Goal: Task Accomplishment & Management: Use online tool/utility

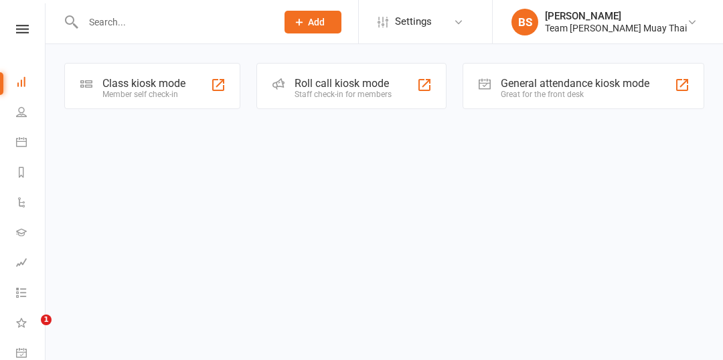
scroll to position [0, 0]
click at [126, 74] on div "Class kiosk mode Member self check-in" at bounding box center [152, 86] width 176 height 46
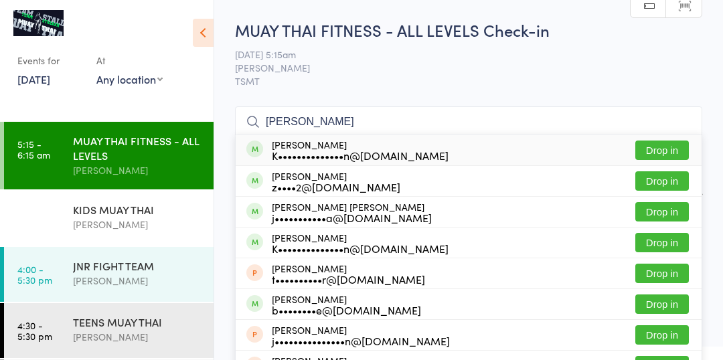
type input "[PERSON_NAME]"
click at [359, 218] on div "j•••••••••••a@[DOMAIN_NAME]" at bounding box center [352, 217] width 160 height 11
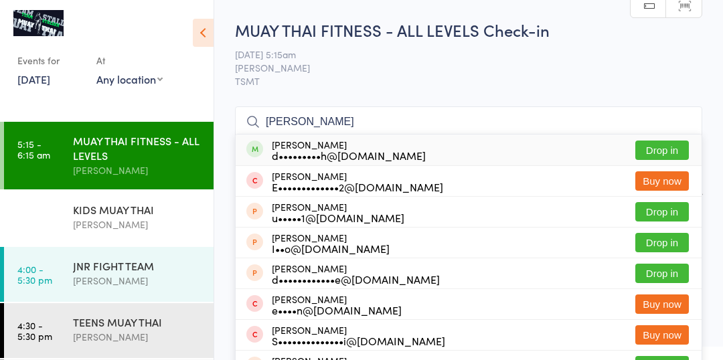
type input "[PERSON_NAME]"
click at [365, 155] on div "d•••••••••h@[DOMAIN_NAME]" at bounding box center [349, 155] width 154 height 11
